Goal: Navigation & Orientation: Find specific page/section

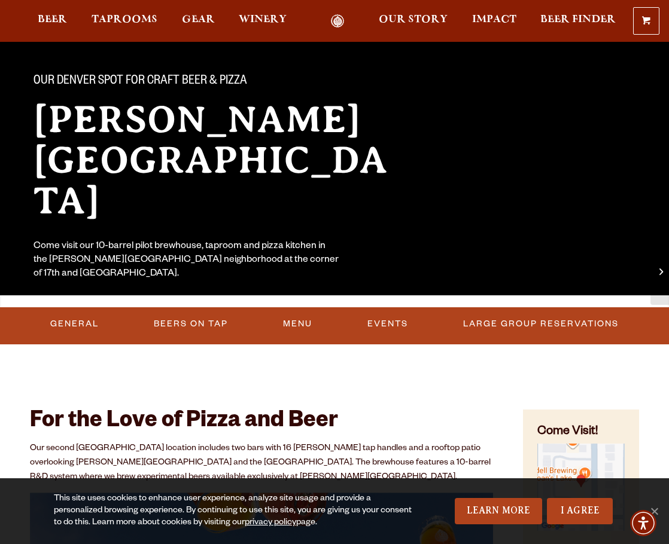
scroll to position [181, 0]
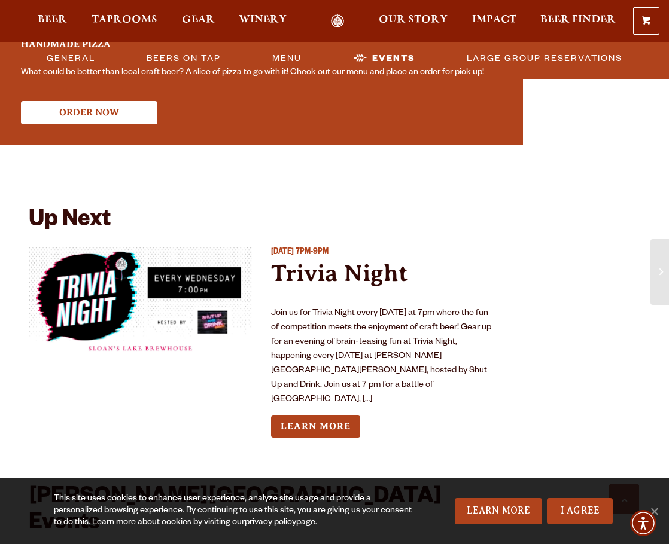
scroll to position [1323, 0]
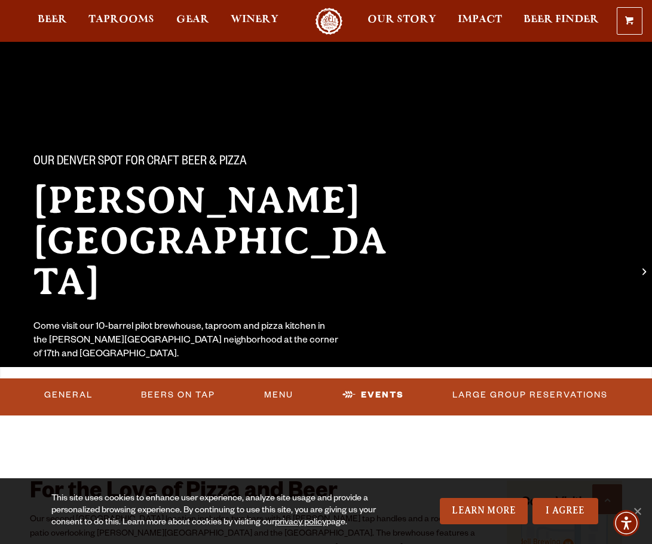
scroll to position [1412, 0]
